Goal: Transaction & Acquisition: Book appointment/travel/reservation

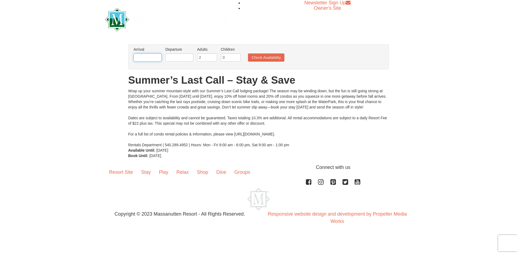
click at [156, 58] on input "text" at bounding box center [148, 57] width 28 height 8
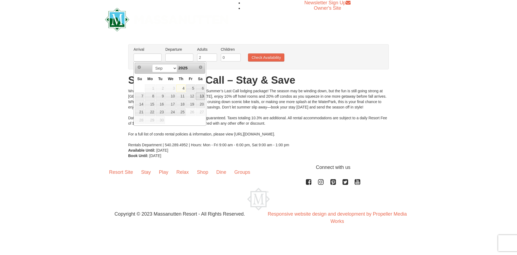
click at [198, 95] on link "13" at bounding box center [200, 96] width 9 height 8
type input "09/13/2025"
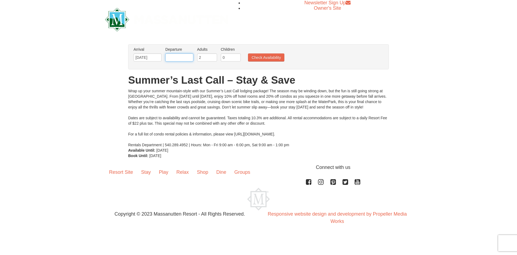
click at [185, 57] on input "text" at bounding box center [179, 57] width 28 height 8
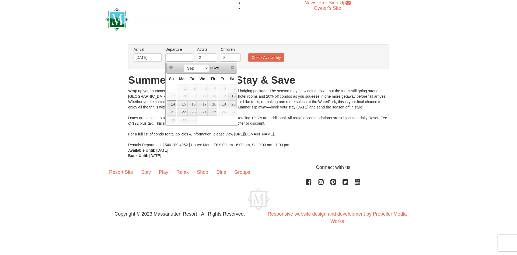
click at [172, 106] on link "14" at bounding box center [171, 104] width 9 height 8
type input "[DATE]"
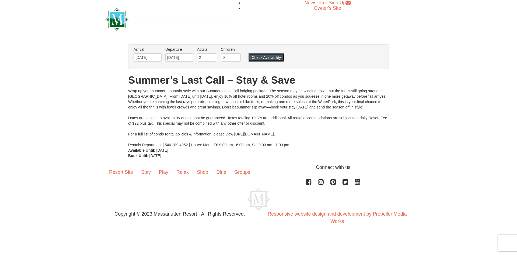
click at [249, 58] on button "Check Availability" at bounding box center [266, 57] width 36 height 8
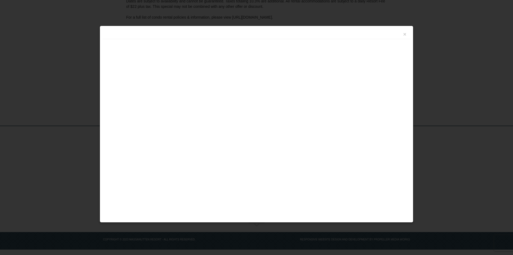
scroll to position [103, 0]
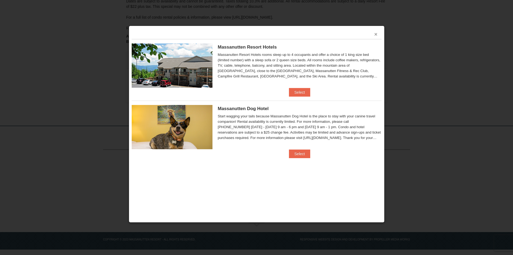
click at [376, 35] on button "×" at bounding box center [375, 34] width 3 height 5
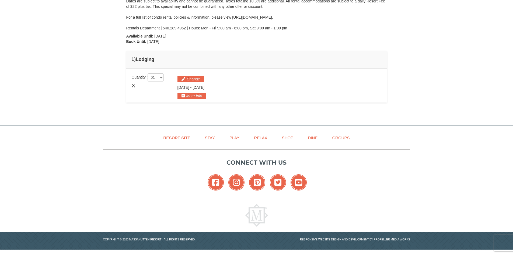
scroll to position [0, 0]
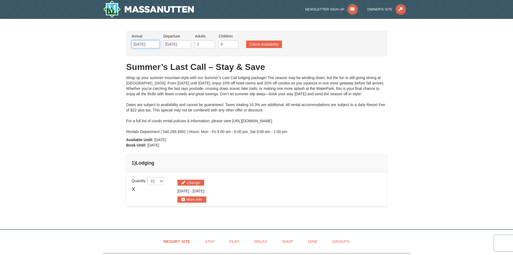
click at [151, 44] on input "09/13/2025" at bounding box center [146, 44] width 28 height 8
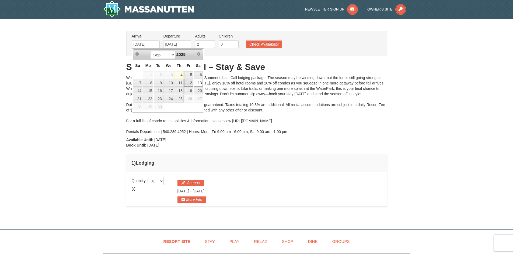
click at [191, 86] on link "12" at bounding box center [188, 83] width 9 height 8
type input "[DATE]"
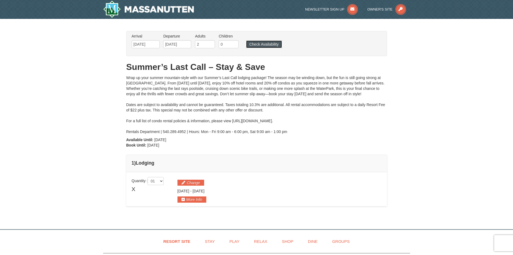
click at [263, 45] on button "Check Availability" at bounding box center [264, 44] width 36 height 8
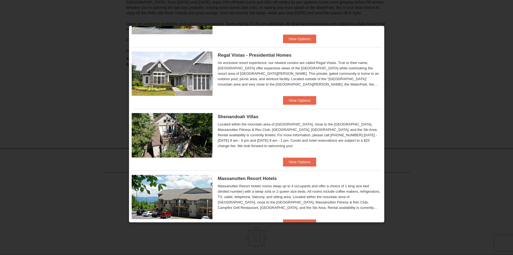
scroll to position [135, 0]
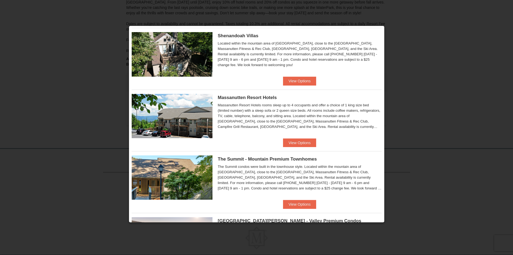
click at [206, 188] on img at bounding box center [172, 177] width 81 height 44
click at [307, 204] on button "View Options" at bounding box center [299, 204] width 33 height 9
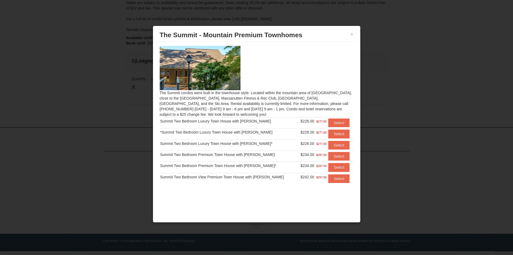
scroll to position [0, 0]
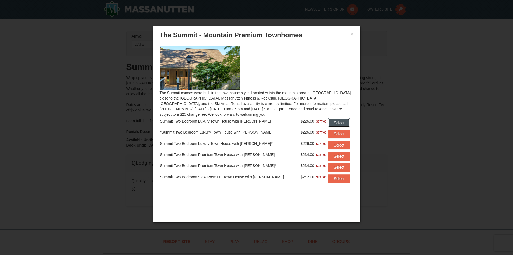
click at [330, 122] on button "Select" at bounding box center [338, 122] width 21 height 9
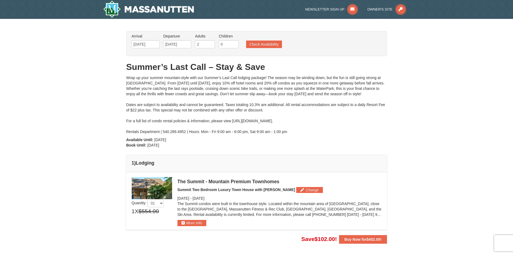
click at [154, 186] on img at bounding box center [152, 188] width 40 height 22
click at [160, 193] on img at bounding box center [152, 188] width 40 height 22
click at [203, 222] on button "More Info" at bounding box center [192, 223] width 29 height 6
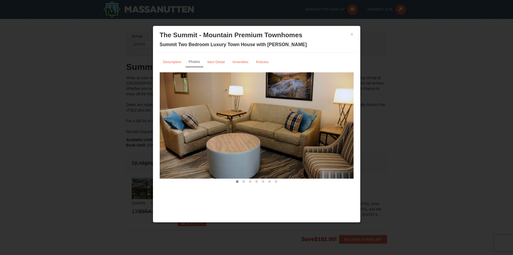
drag, startPoint x: 317, startPoint y: 137, endPoint x: 219, endPoint y: 113, distance: 101.4
click at [236, 118] on img at bounding box center [257, 125] width 194 height 106
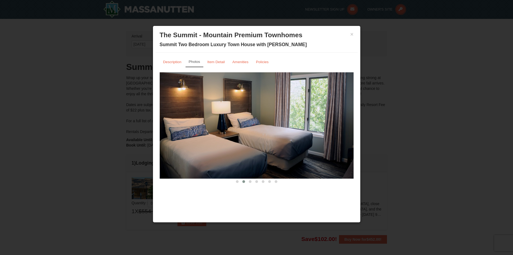
drag, startPoint x: 331, startPoint y: 138, endPoint x: 231, endPoint y: 128, distance: 100.2
click at [232, 128] on img at bounding box center [257, 125] width 194 height 106
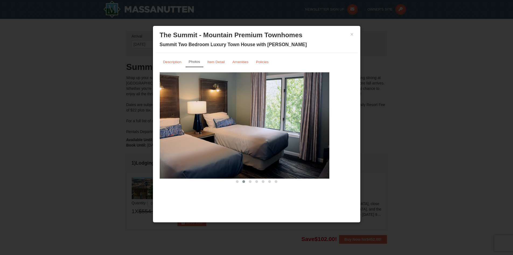
drag, startPoint x: 293, startPoint y: 138, endPoint x: 207, endPoint y: 126, distance: 86.7
click at [208, 126] on img at bounding box center [232, 125] width 194 height 106
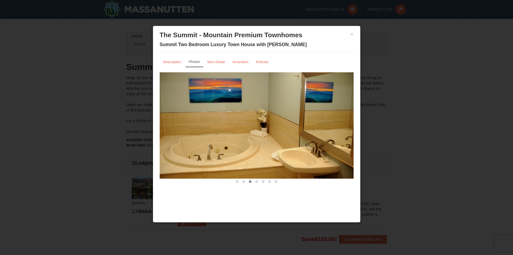
drag, startPoint x: 298, startPoint y: 137, endPoint x: 175, endPoint y: 123, distance: 123.9
click at [175, 123] on img at bounding box center [257, 125] width 194 height 106
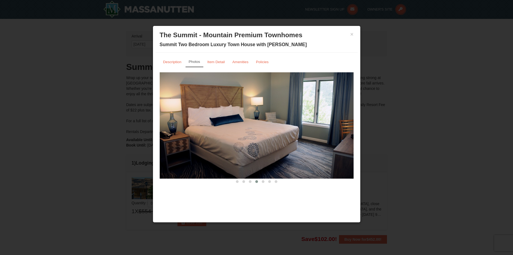
drag, startPoint x: 276, startPoint y: 137, endPoint x: 196, endPoint y: 130, distance: 80.6
click at [196, 130] on img at bounding box center [257, 125] width 194 height 106
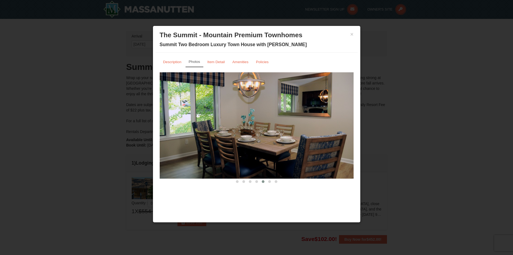
drag, startPoint x: 314, startPoint y: 140, endPoint x: 219, endPoint y: 135, distance: 94.9
click at [219, 135] on img at bounding box center [257, 125] width 194 height 106
drag, startPoint x: 229, startPoint y: 134, endPoint x: 183, endPoint y: 133, distance: 45.5
click at [185, 133] on img at bounding box center [257, 125] width 194 height 106
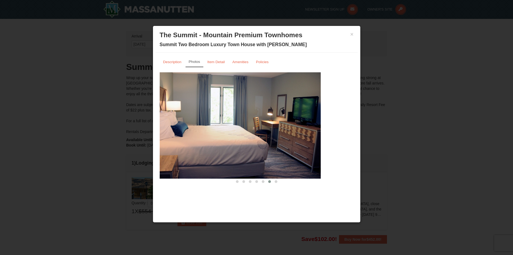
drag, startPoint x: 329, startPoint y: 148, endPoint x: 209, endPoint y: 147, distance: 119.6
click at [211, 147] on img at bounding box center [224, 125] width 194 height 106
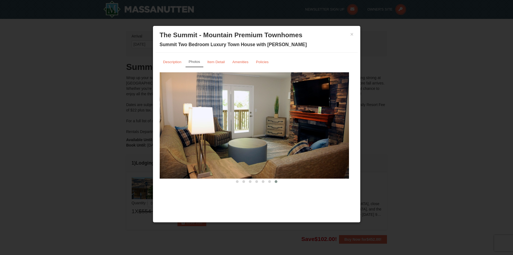
drag, startPoint x: 333, startPoint y: 146, endPoint x: 236, endPoint y: 145, distance: 97.2
click at [236, 145] on img at bounding box center [252, 125] width 194 height 106
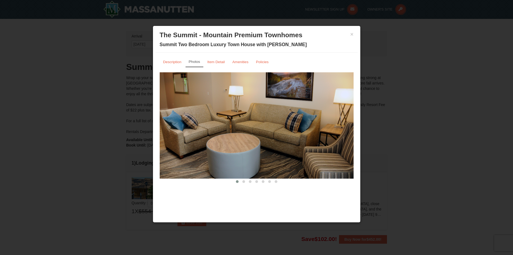
drag, startPoint x: 334, startPoint y: 141, endPoint x: 241, endPoint y: 131, distance: 93.8
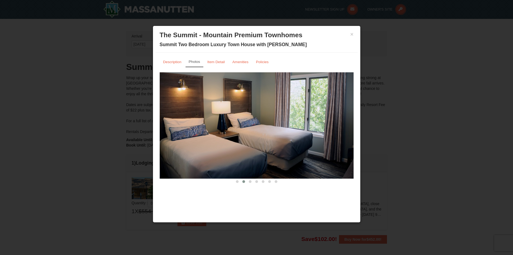
drag, startPoint x: 312, startPoint y: 139, endPoint x: 182, endPoint y: 121, distance: 131.3
click at [152, 119] on body "Browser Not Supported We notice you are using a browser which will not provide …" at bounding box center [256, 195] width 513 height 390
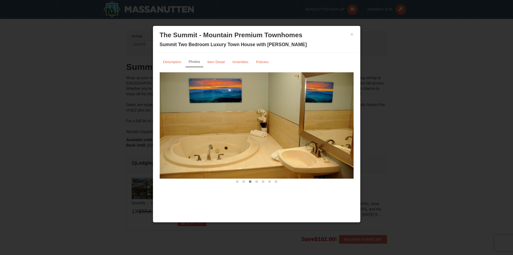
drag, startPoint x: 278, startPoint y: 132, endPoint x: 191, endPoint y: 128, distance: 86.6
click at [202, 130] on img at bounding box center [257, 125] width 194 height 106
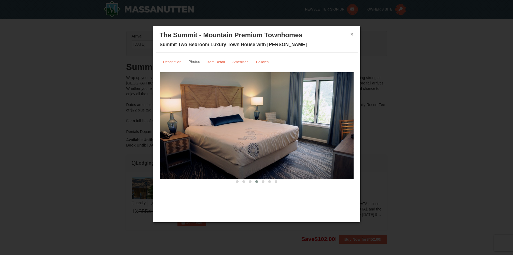
click at [351, 34] on button "×" at bounding box center [351, 34] width 3 height 5
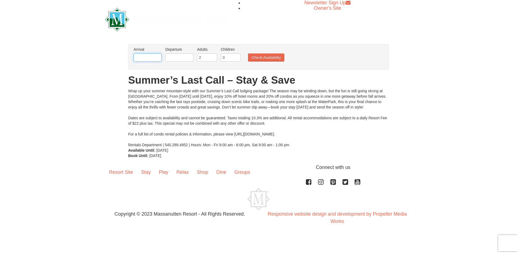
click at [159, 56] on input "text" at bounding box center [148, 57] width 28 height 8
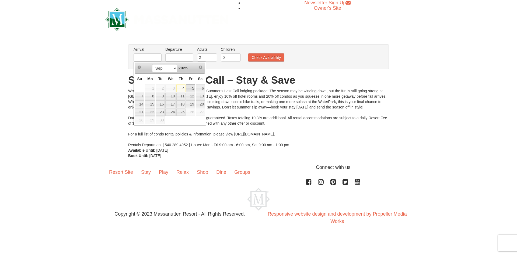
click at [193, 93] on link "12" at bounding box center [190, 96] width 9 height 8
type input "[DATE]"
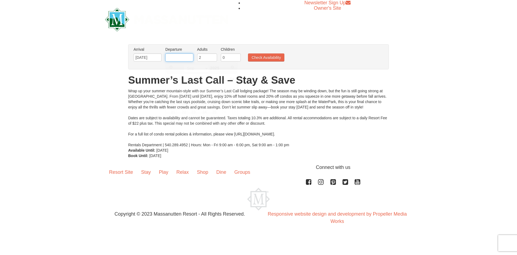
click at [184, 55] on input "text" at bounding box center [179, 57] width 28 height 8
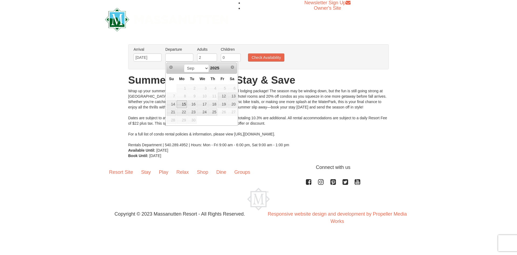
click at [175, 106] on link "14" at bounding box center [171, 104] width 9 height 8
type input "[DATE]"
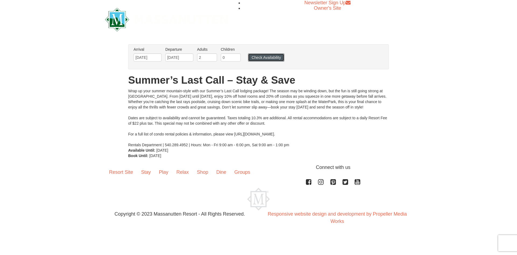
click at [266, 56] on button "Check Availability" at bounding box center [266, 57] width 36 height 8
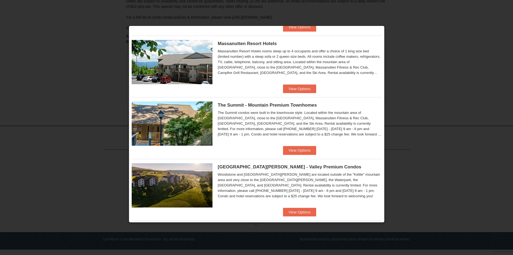
scroll to position [242, 0]
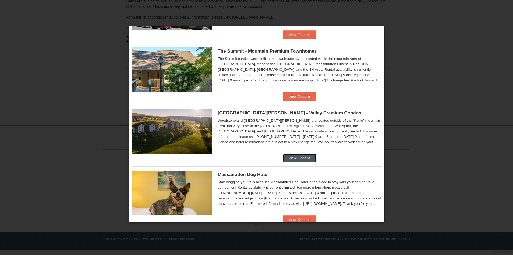
click at [290, 154] on button "View Options" at bounding box center [299, 158] width 33 height 9
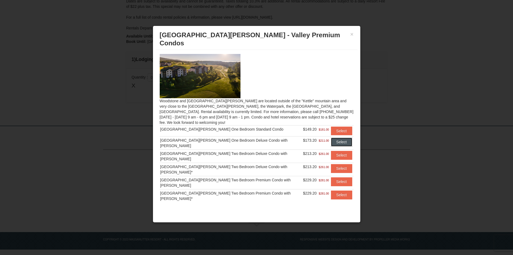
click at [331, 137] on button "Select" at bounding box center [341, 141] width 21 height 9
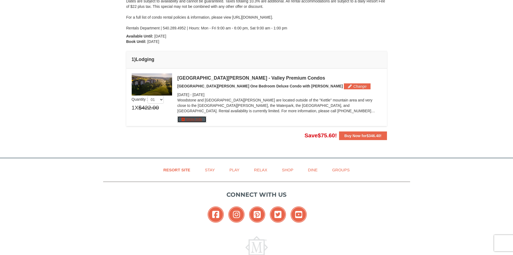
click at [197, 120] on button "More Info" at bounding box center [192, 119] width 29 height 6
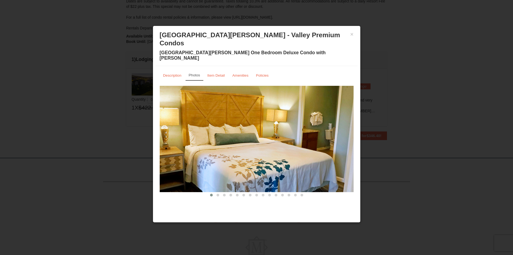
drag, startPoint x: 308, startPoint y: 132, endPoint x: 200, endPoint y: 121, distance: 108.2
click at [206, 122] on img at bounding box center [257, 139] width 194 height 106
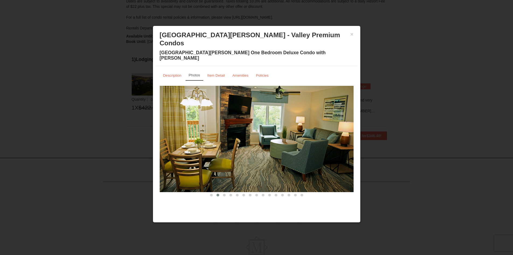
drag, startPoint x: 310, startPoint y: 130, endPoint x: 206, endPoint y: 129, distance: 103.7
click at [206, 129] on img at bounding box center [257, 139] width 194 height 106
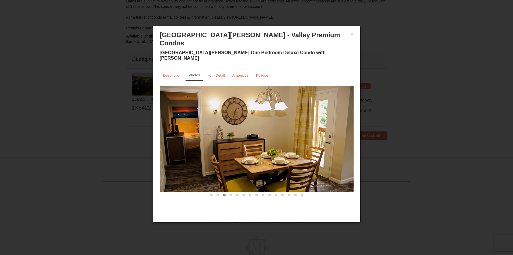
drag, startPoint x: 302, startPoint y: 129, endPoint x: 217, endPoint y: 110, distance: 87.7
click at [230, 117] on img at bounding box center [257, 139] width 194 height 106
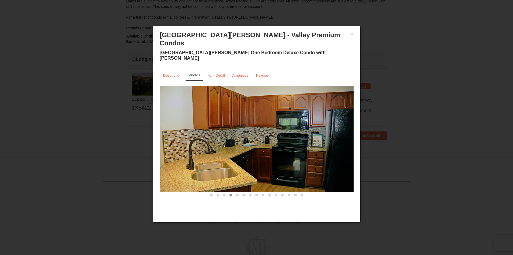
drag, startPoint x: 300, startPoint y: 124, endPoint x: 206, endPoint y: 103, distance: 97.0
click at [194, 107] on img at bounding box center [257, 139] width 194 height 106
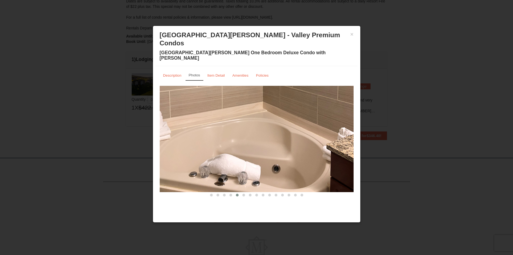
drag, startPoint x: 295, startPoint y: 116, endPoint x: 191, endPoint y: 101, distance: 105.2
click at [190, 102] on img at bounding box center [257, 139] width 194 height 106
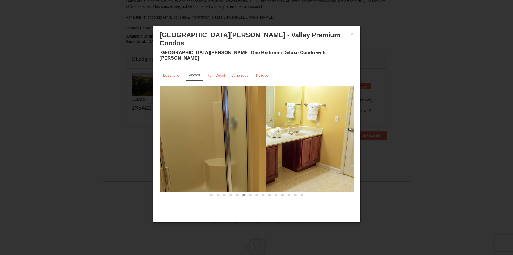
drag, startPoint x: 291, startPoint y: 115, endPoint x: 207, endPoint y: 107, distance: 84.6
click at [213, 109] on img at bounding box center [257, 139] width 194 height 106
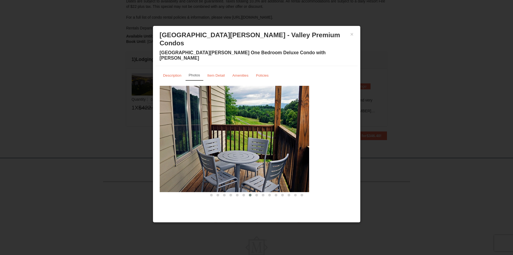
drag, startPoint x: 341, startPoint y: 110, endPoint x: 237, endPoint y: 109, distance: 104.5
click at [242, 109] on img at bounding box center [212, 139] width 194 height 106
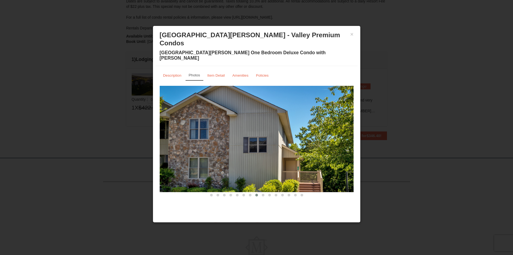
click at [225, 117] on img at bounding box center [257, 139] width 194 height 106
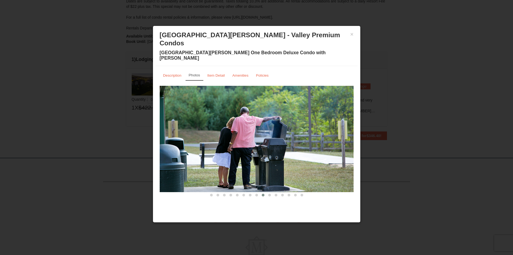
click at [354, 35] on div "× Woodstone Meadows - Valley Premium Condos Woodstone Meadows One Bedroom Delux…" at bounding box center [257, 47] width 202 height 37
click at [353, 35] on button "×" at bounding box center [351, 34] width 3 height 5
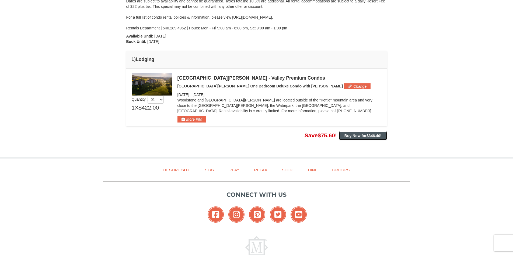
click at [360, 136] on strong "Buy Now for $346.40 !" at bounding box center [363, 135] width 37 height 4
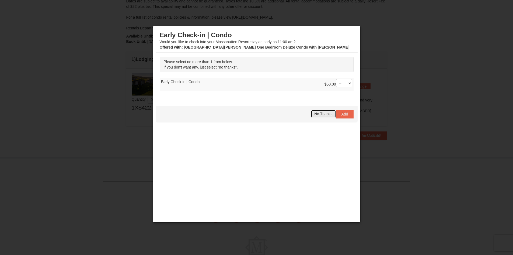
click at [329, 116] on span "No Thanks" at bounding box center [323, 114] width 18 height 4
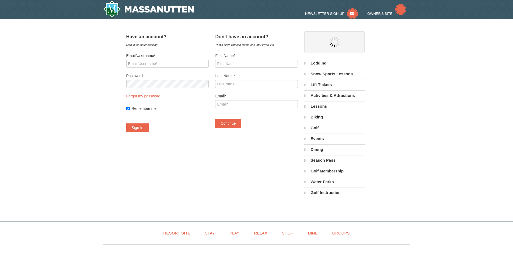
select select "9"
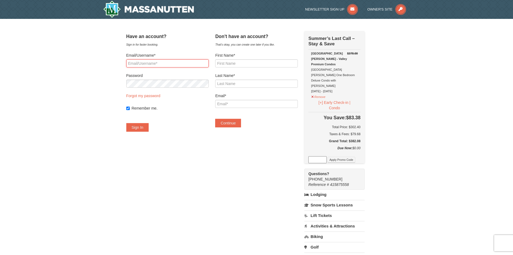
click at [190, 65] on input "Email/Username*" at bounding box center [167, 63] width 82 height 8
click at [193, 49] on div "Have an account? Sign in for faster booking. Email/Username* Password Forgot my…" at bounding box center [167, 84] width 82 height 106
click at [232, 63] on input "First Name*" at bounding box center [256, 63] width 82 height 8
type input "[PERSON_NAME]"
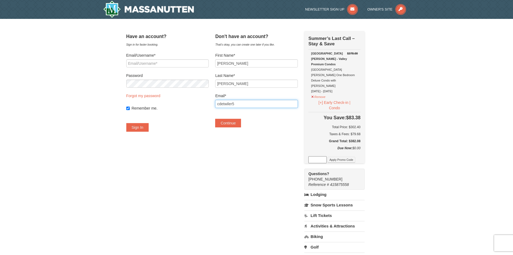
type input "[EMAIL_ADDRESS][DOMAIN_NAME]"
click at [239, 123] on button "Continue" at bounding box center [228, 123] width 26 height 9
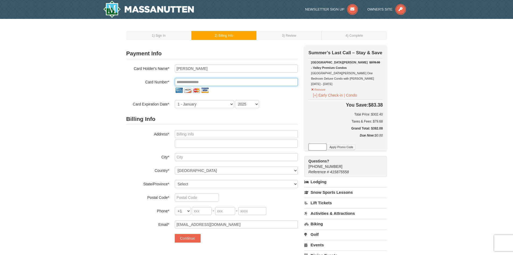
click at [194, 81] on input "tel" at bounding box center [236, 82] width 123 height 8
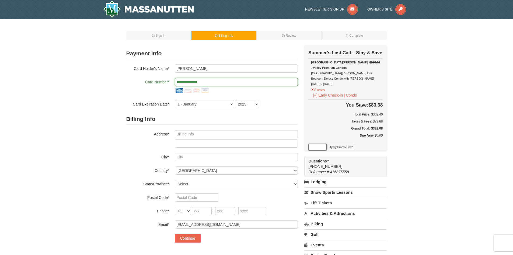
type input "**********"
click at [230, 104] on select "1 - January 2 - February 3 - March 4 - April 5 - May 6 - June 7 - July 8 - Augu…" at bounding box center [204, 104] width 59 height 8
select select "2"
click at [175, 100] on select "1 - January 2 - February 3 - March 4 - April 5 - May 6 - June 7 - July 8 - Augu…" at bounding box center [204, 104] width 59 height 8
click at [246, 105] on select "2025 2026 2027 2028 2029 2030 2031 2032 2033 2034" at bounding box center [247, 104] width 24 height 8
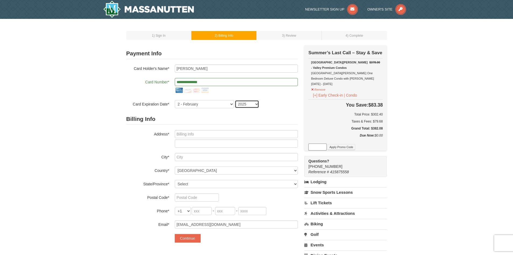
select select "2030"
click at [235, 100] on select "2025 2026 2027 2028 2029 2030 2031 2032 2033 2034" at bounding box center [247, 104] width 24 height 8
click at [224, 134] on input "text" at bounding box center [236, 134] width 123 height 8
type input "839 BURKET DRIVE"
type input "Martinsburg"
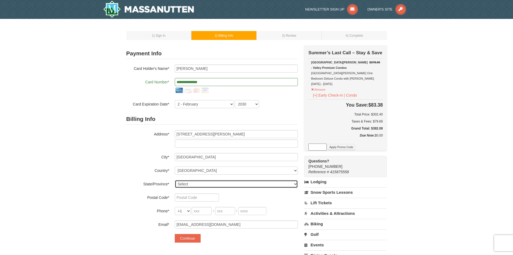
select select "PA"
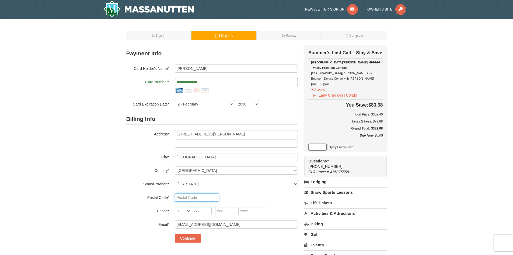
type input "16662"
type input "814"
type input "935"
type input "5108"
click at [248, 117] on h2 "Billing Info" at bounding box center [212, 118] width 172 height 11
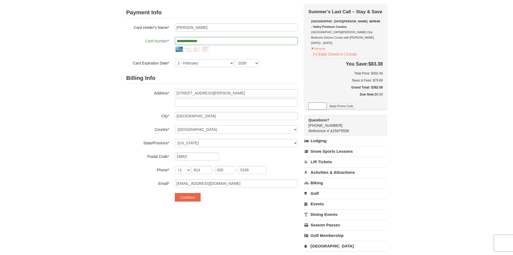
scroll to position [54, 0]
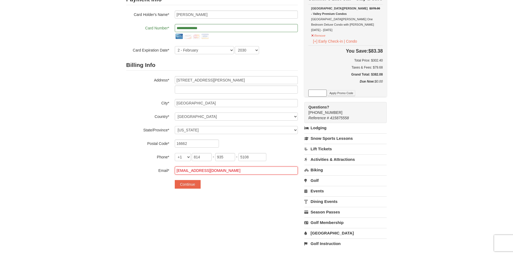
drag, startPoint x: 248, startPoint y: 170, endPoint x: 172, endPoint y: 173, distance: 76.0
click at [172, 173] on div "Email* cdetwiler@marathon-health.com" at bounding box center [212, 170] width 172 height 8
type input "[EMAIL_ADDRESS][DOMAIN_NAME]"
click at [192, 186] on button "Continue" at bounding box center [188, 184] width 26 height 9
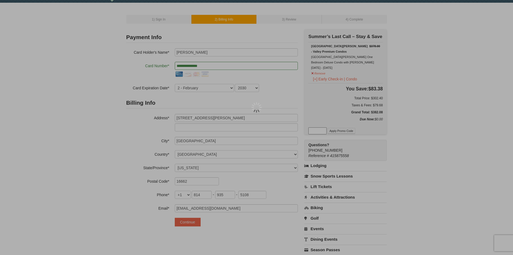
scroll to position [0, 0]
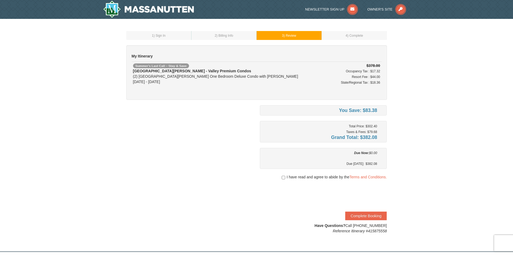
click at [229, 36] on span ") Billing Info" at bounding box center [225, 36] width 17 height 4
click at [325, 176] on span "I have read and agree to abide by the Terms and Conditions." at bounding box center [337, 176] width 100 height 5
click at [284, 178] on input "checkbox" at bounding box center [284, 177] width 4 height 4
checkbox input "true"
click at [372, 216] on button "Complete Booking" at bounding box center [365, 215] width 41 height 9
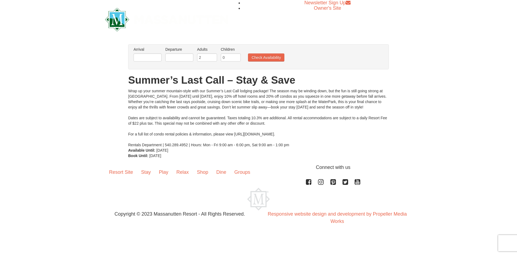
click at [155, 52] on li "Arrival Please format dates MM/DD/YYYY Please format dates MM/DD/YYYY" at bounding box center [147, 56] width 31 height 18
click at [156, 55] on input "text" at bounding box center [148, 57] width 28 height 8
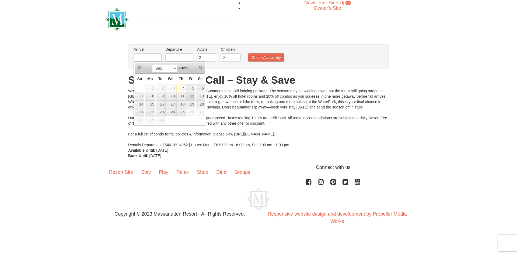
click at [194, 98] on link "12" at bounding box center [190, 96] width 9 height 8
type input "[DATE]"
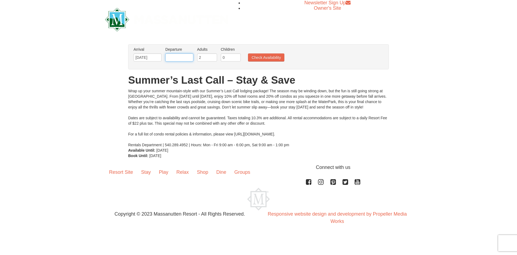
click at [189, 60] on input "text" at bounding box center [179, 57] width 28 height 8
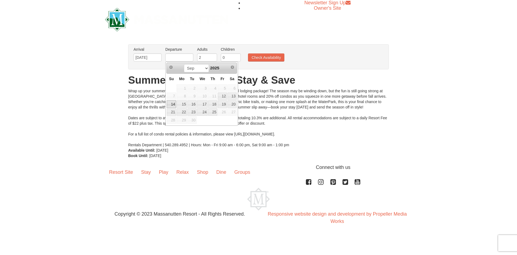
click at [173, 106] on link "14" at bounding box center [171, 104] width 9 height 8
type input "[DATE]"
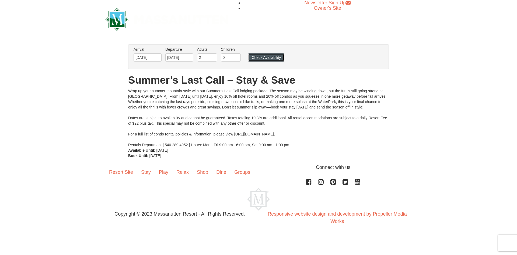
click at [276, 57] on button "Check Availability" at bounding box center [266, 57] width 36 height 8
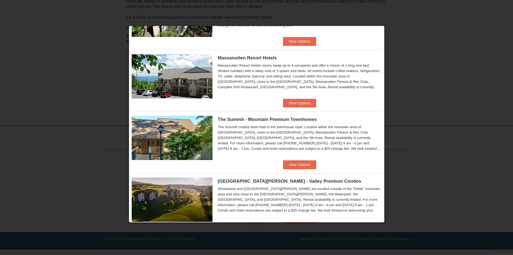
scroll to position [189, 0]
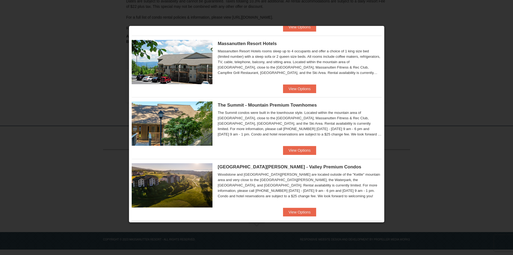
click at [192, 190] on img at bounding box center [172, 185] width 81 height 44
click at [286, 208] on button "View Options" at bounding box center [299, 211] width 33 height 9
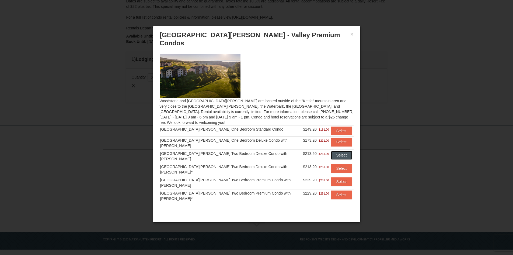
click at [337, 151] on button "Select" at bounding box center [341, 155] width 21 height 9
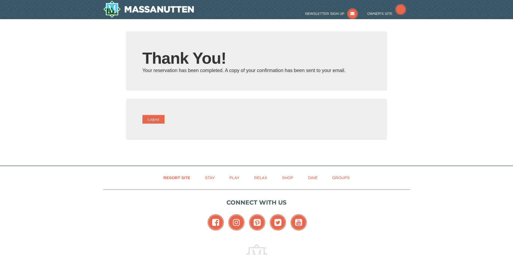
type input "[EMAIL_ADDRESS][DOMAIN_NAME]"
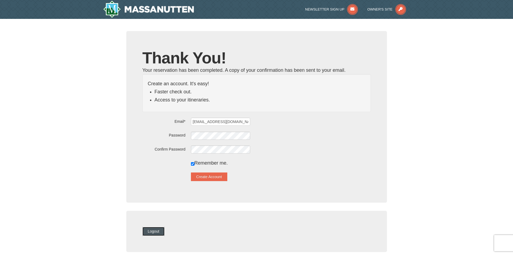
click at [160, 232] on button "Logout" at bounding box center [153, 231] width 22 height 9
